Goal: Navigation & Orientation: Find specific page/section

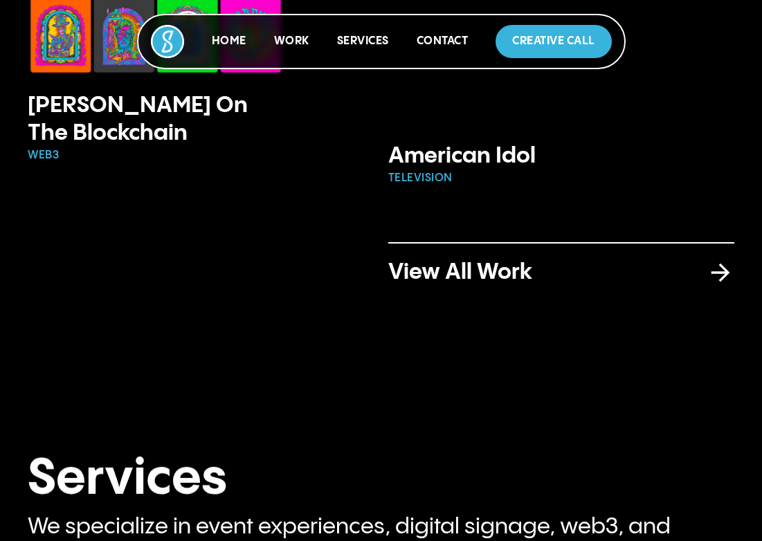
scroll to position [1434, 0]
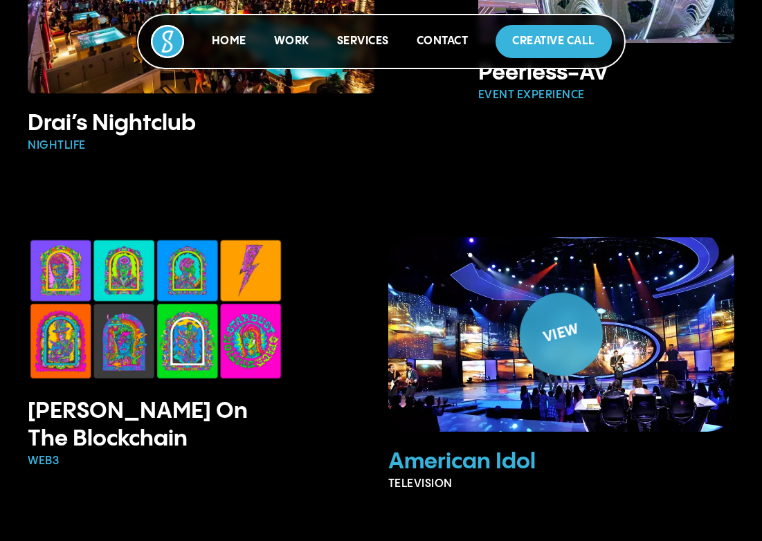
click at [536, 337] on div "View" at bounding box center [560, 334] width 57 height 30
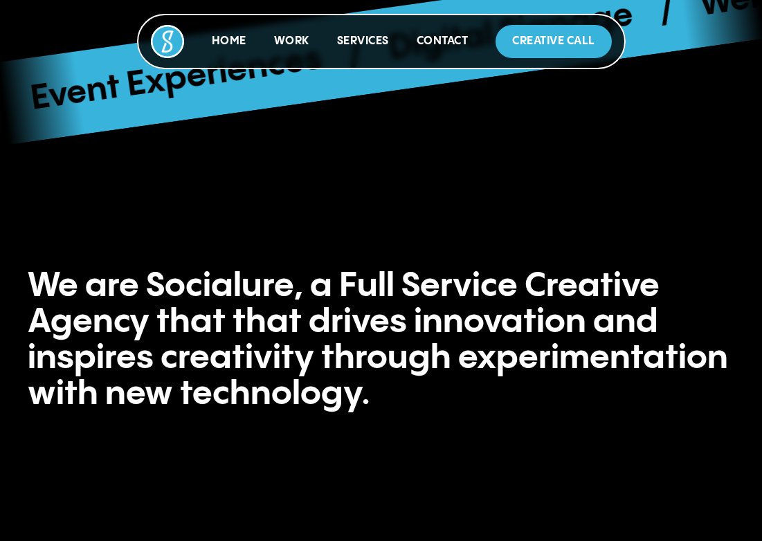
scroll to position [595, 0]
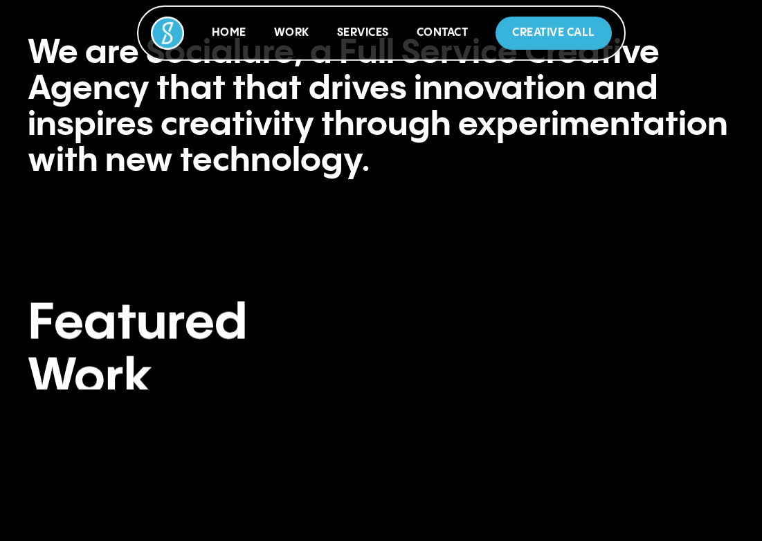
scroll to position [926, 0]
